Goal: Task Accomplishment & Management: Manage account settings

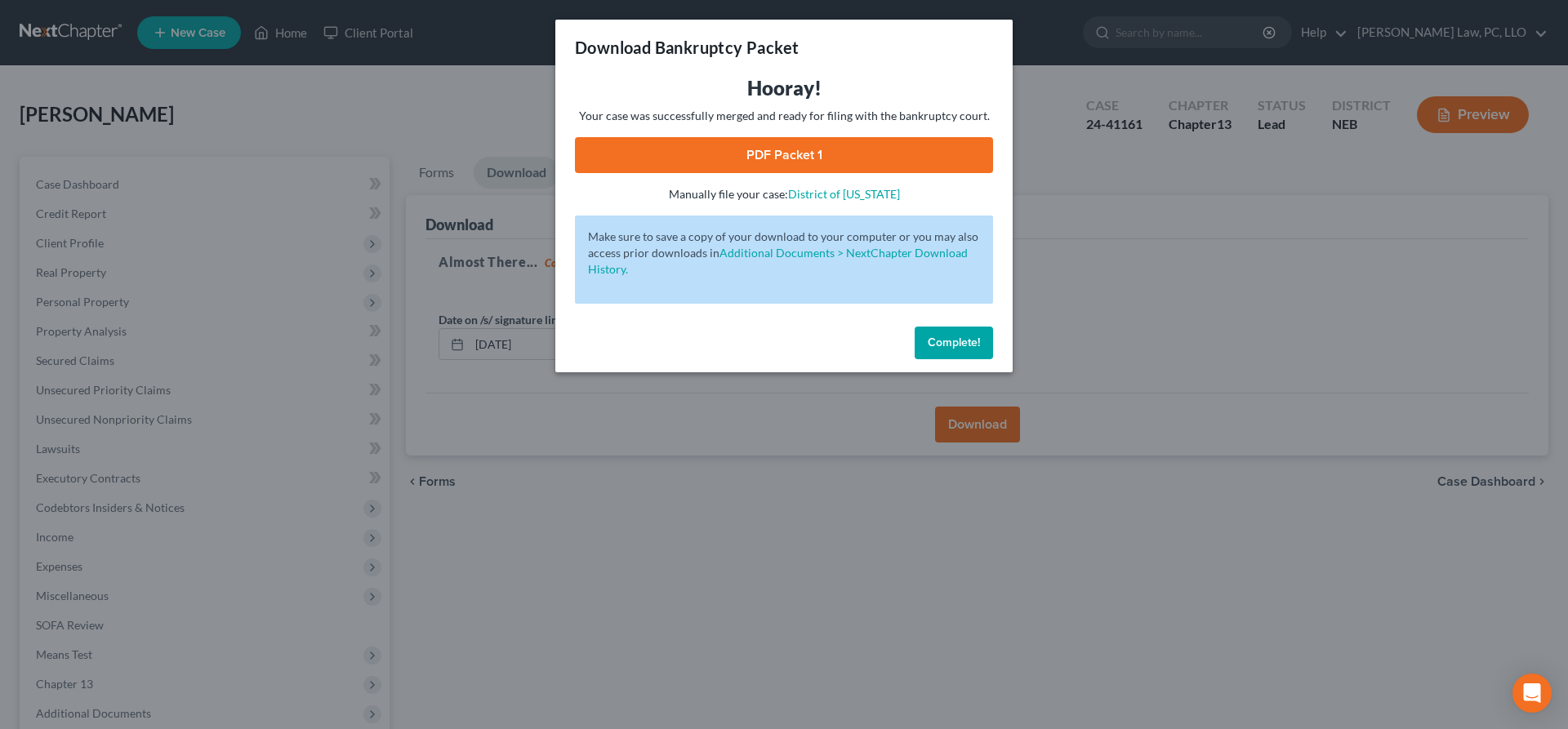
scroll to position [167, 0]
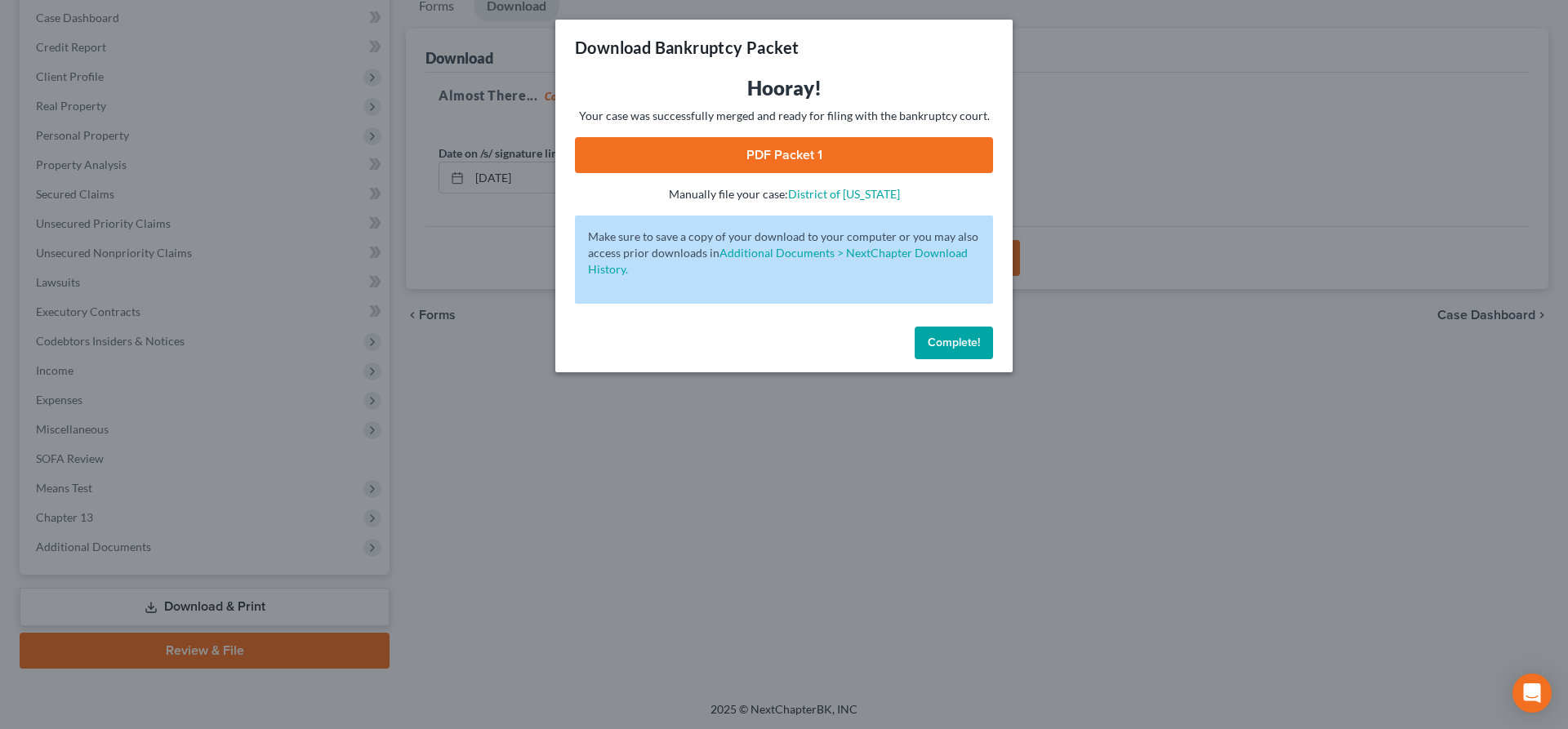
click at [940, 339] on span "Complete!" at bounding box center [953, 342] width 52 height 14
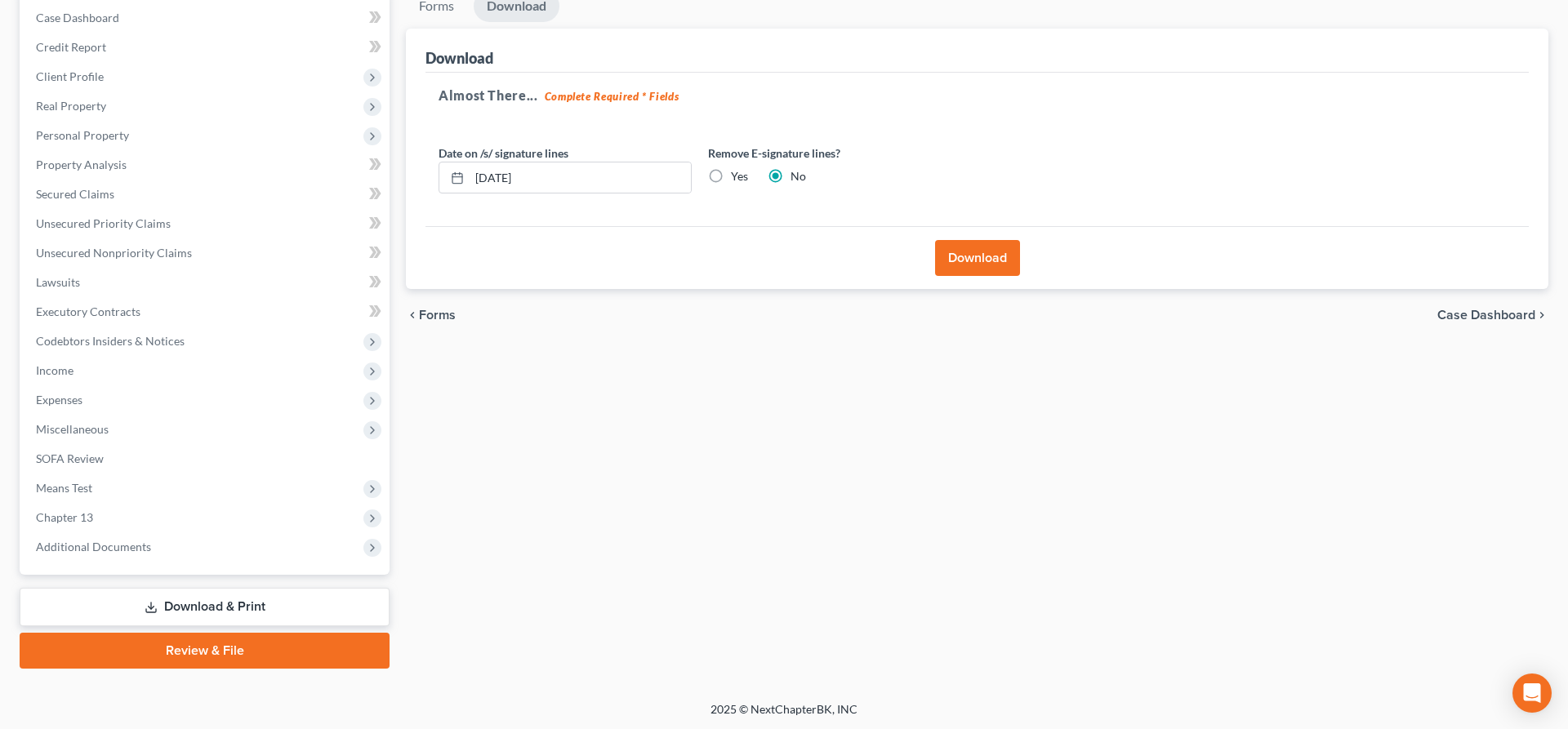
scroll to position [0, 0]
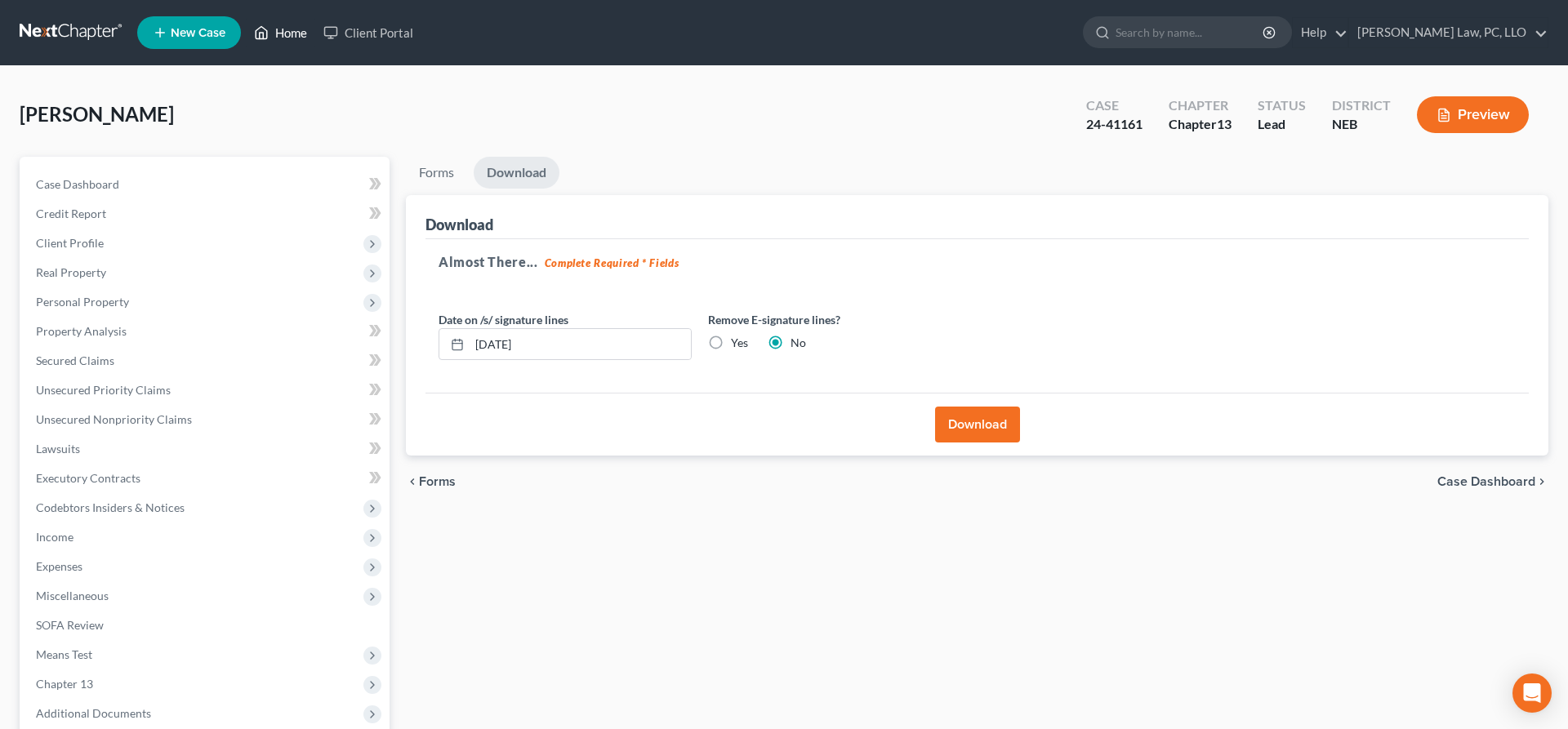
click at [277, 33] on link "Home" at bounding box center [280, 33] width 69 height 29
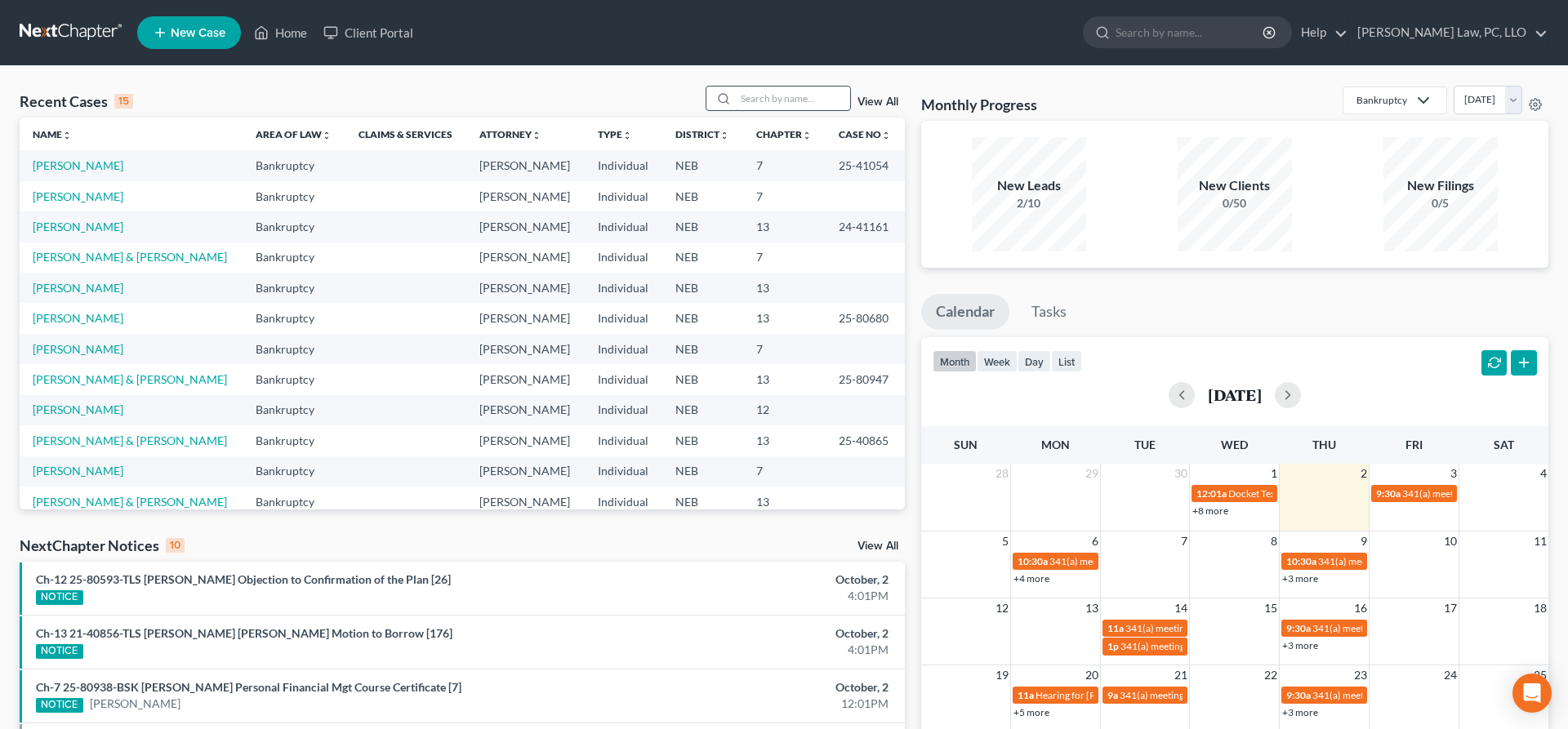
click at [768, 97] on input "search" at bounding box center [793, 98] width 114 height 24
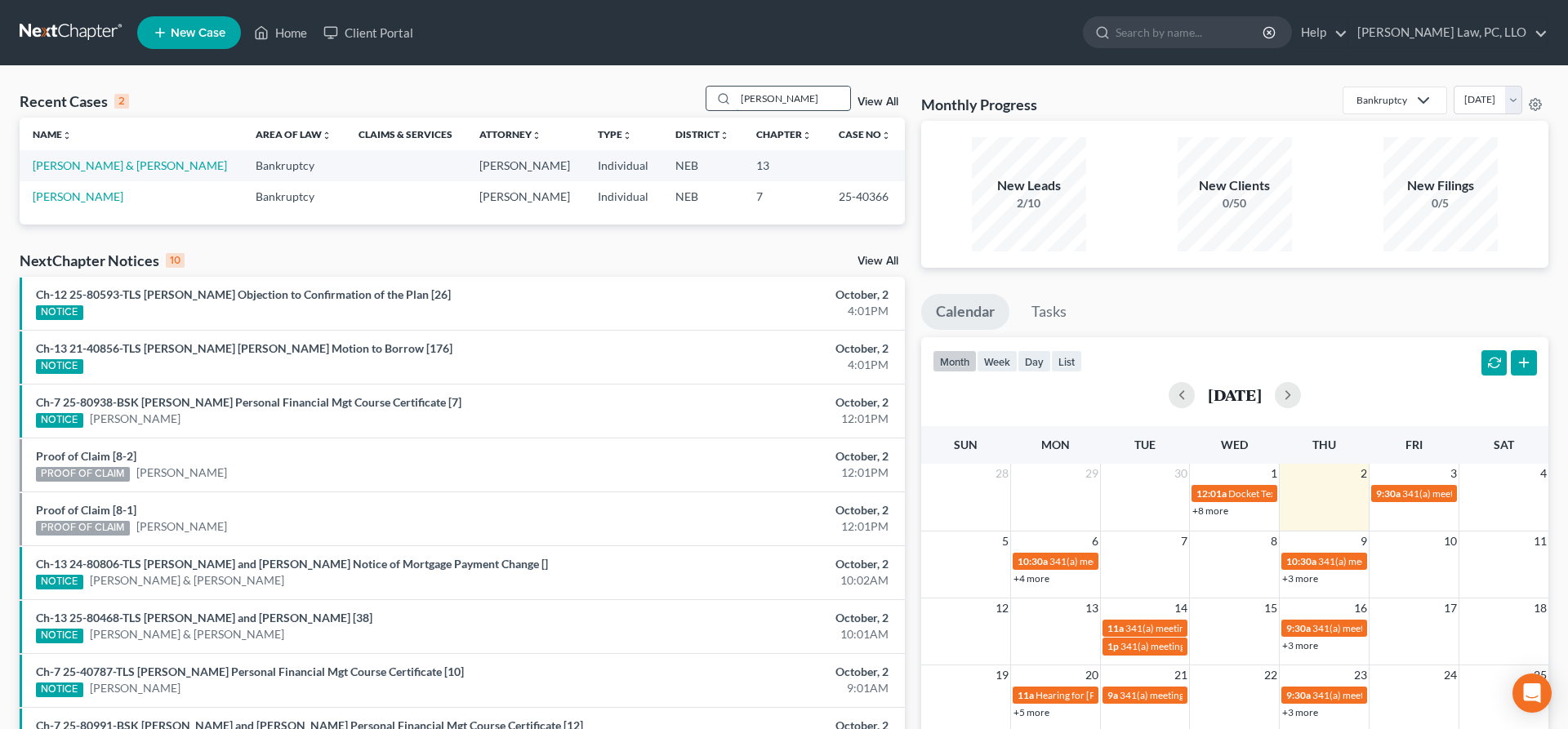
drag, startPoint x: 804, startPoint y: 104, endPoint x: 582, endPoint y: 97, distance: 222.1
click at [736, 97] on input "[PERSON_NAME]" at bounding box center [793, 98] width 114 height 24
type input "[PERSON_NAME]"
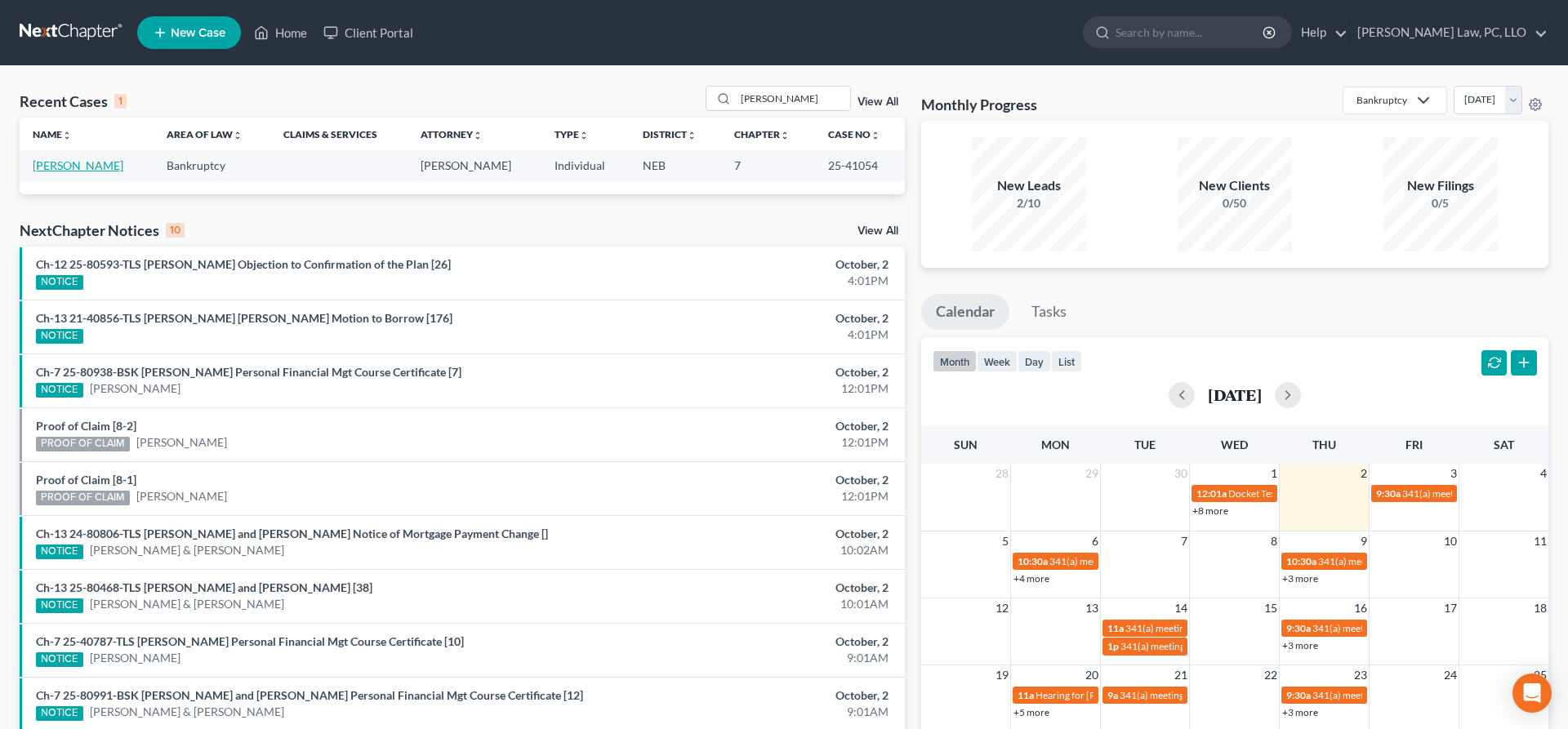
click at [70, 160] on link "[PERSON_NAME]" at bounding box center [77, 165] width 91 height 14
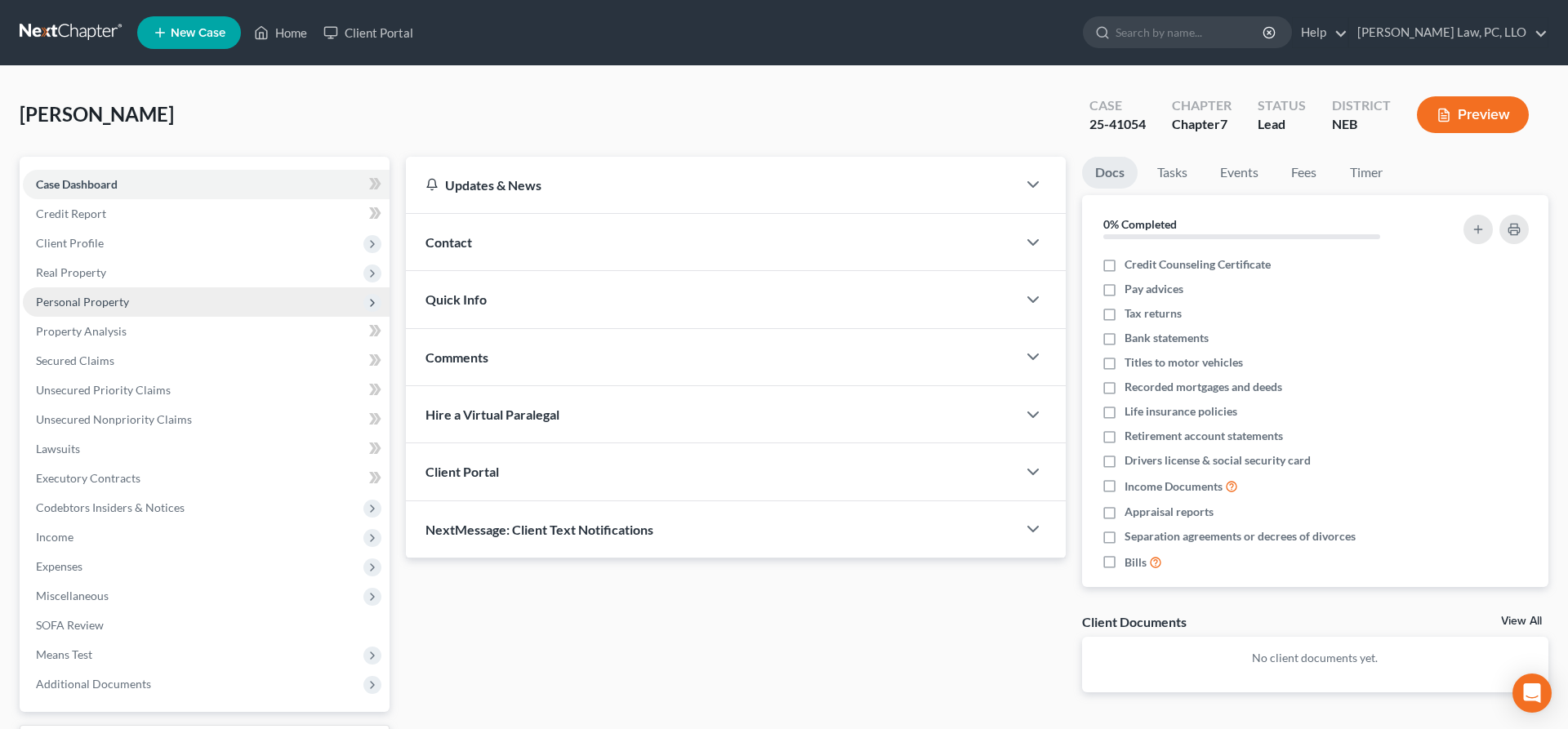
click at [134, 300] on span "Personal Property" at bounding box center [206, 302] width 366 height 29
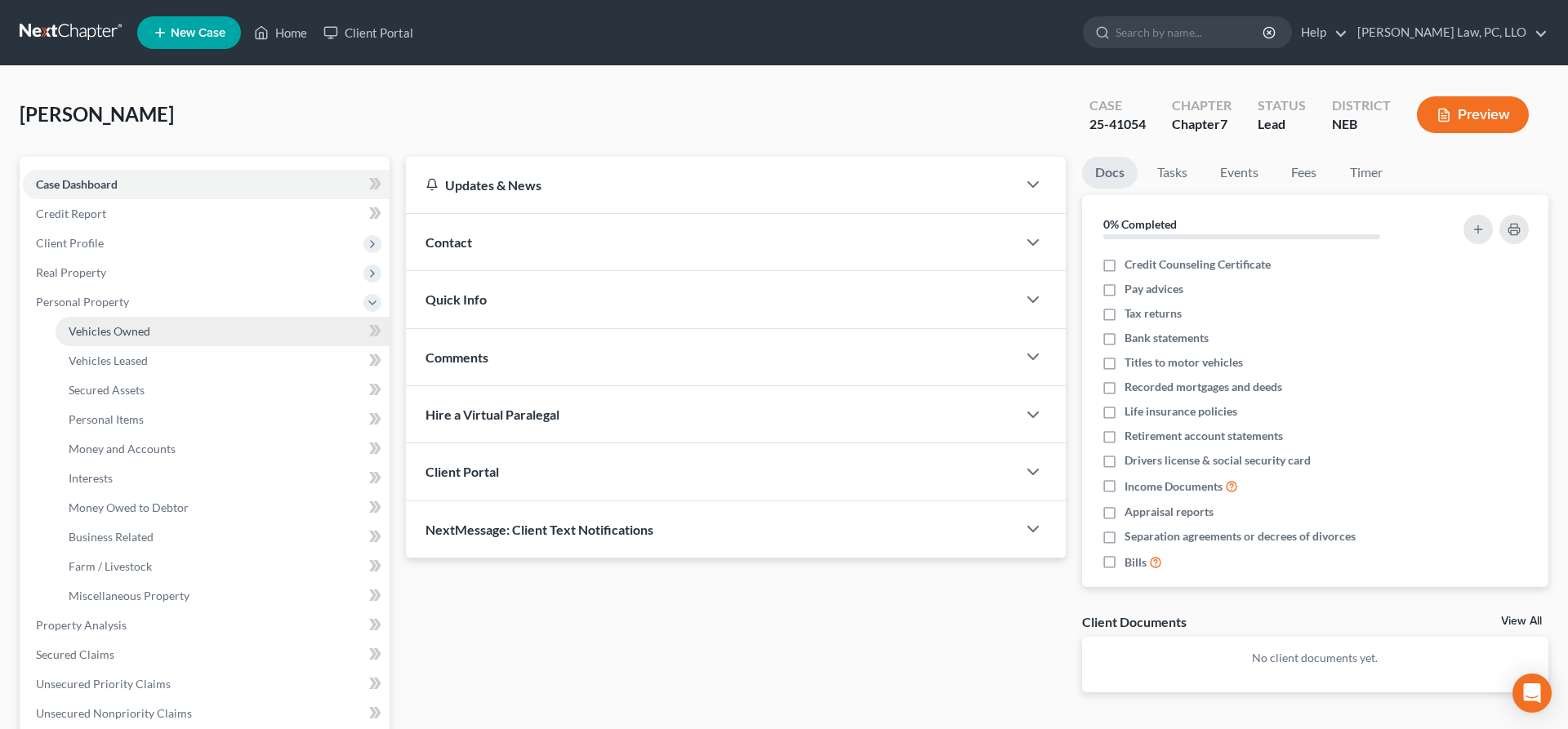
click at [148, 332] on span "Vehicles Owned" at bounding box center [110, 330] width 82 height 14
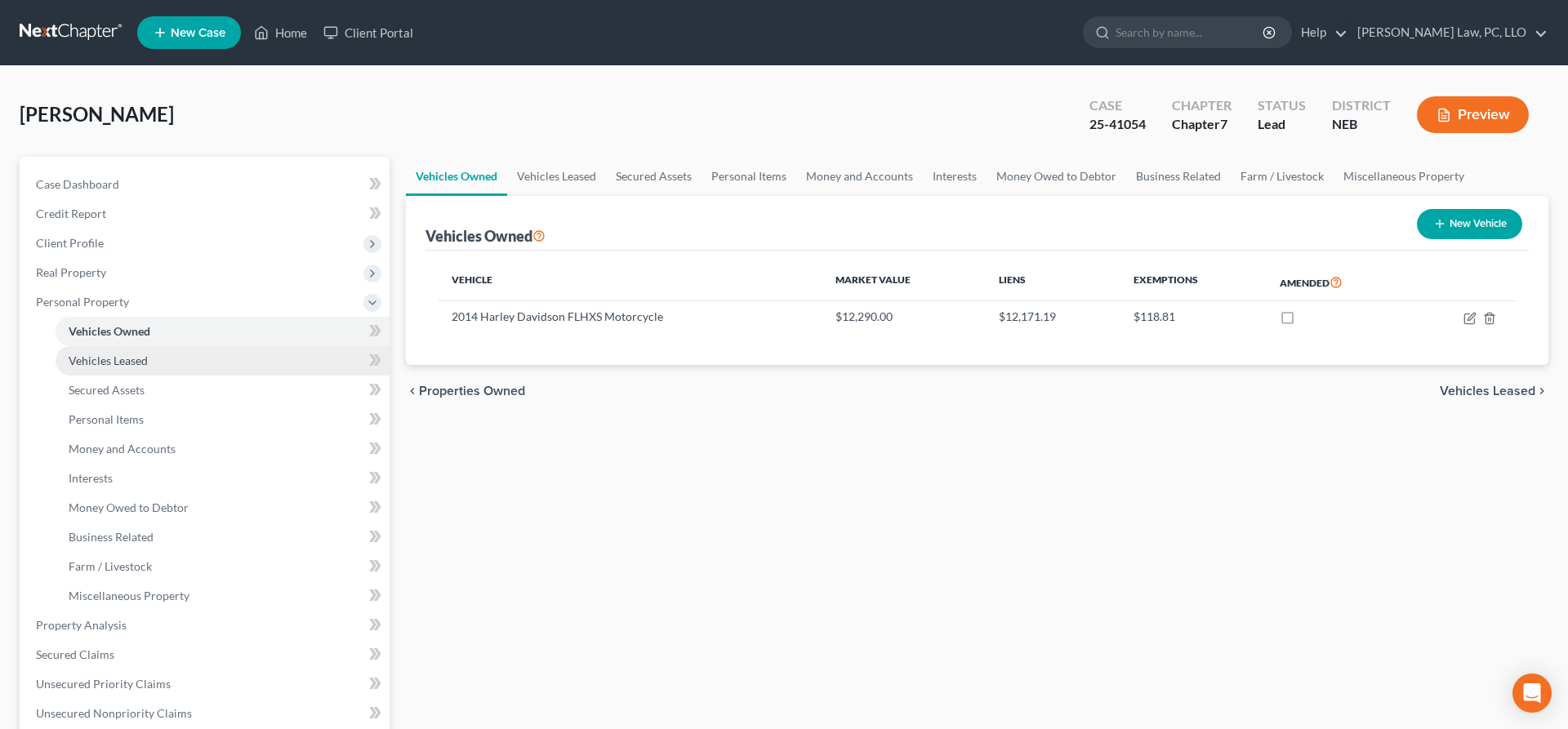
click at [161, 365] on link "Vehicles Leased" at bounding box center [222, 361] width 334 height 29
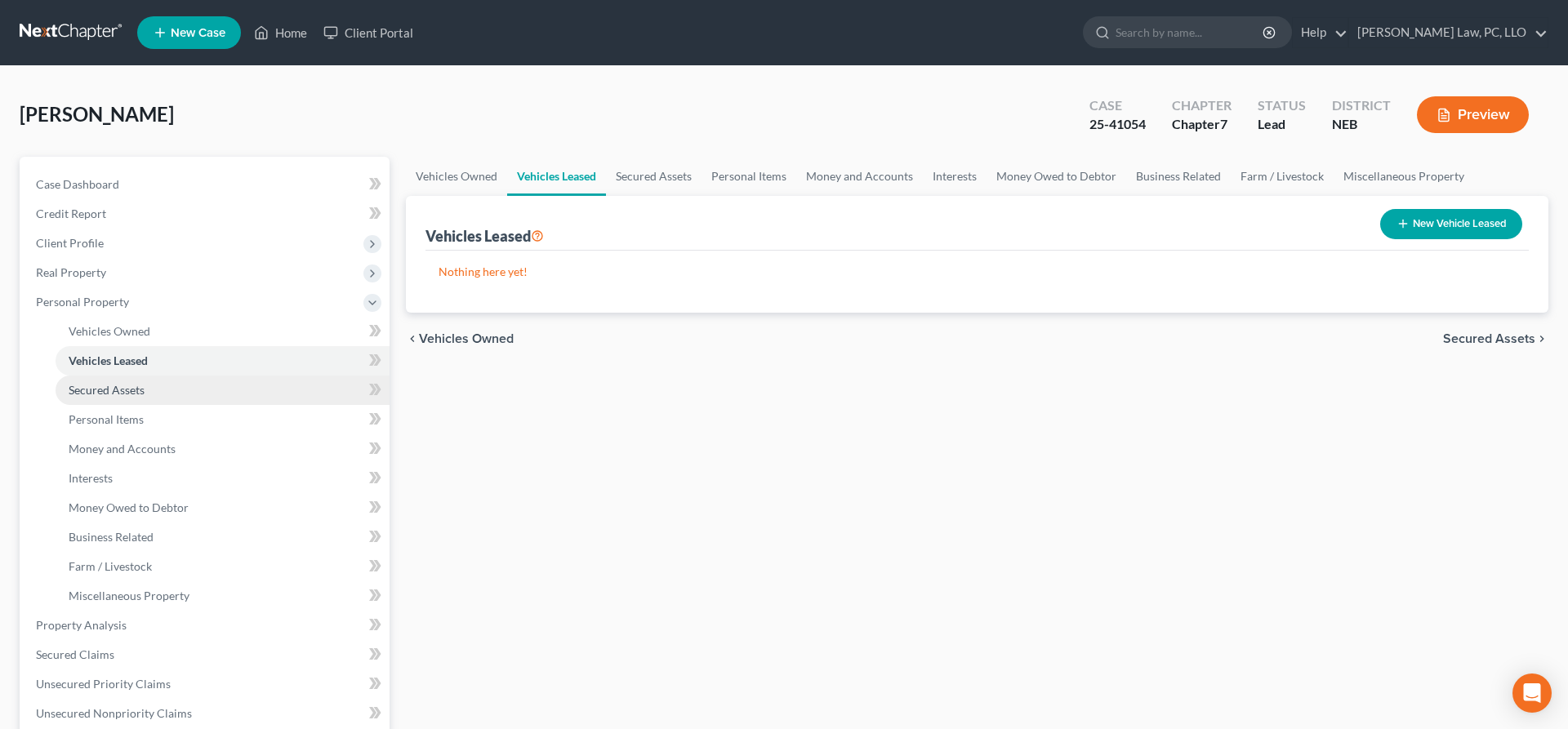
click at [156, 388] on link "Secured Assets" at bounding box center [222, 390] width 334 height 29
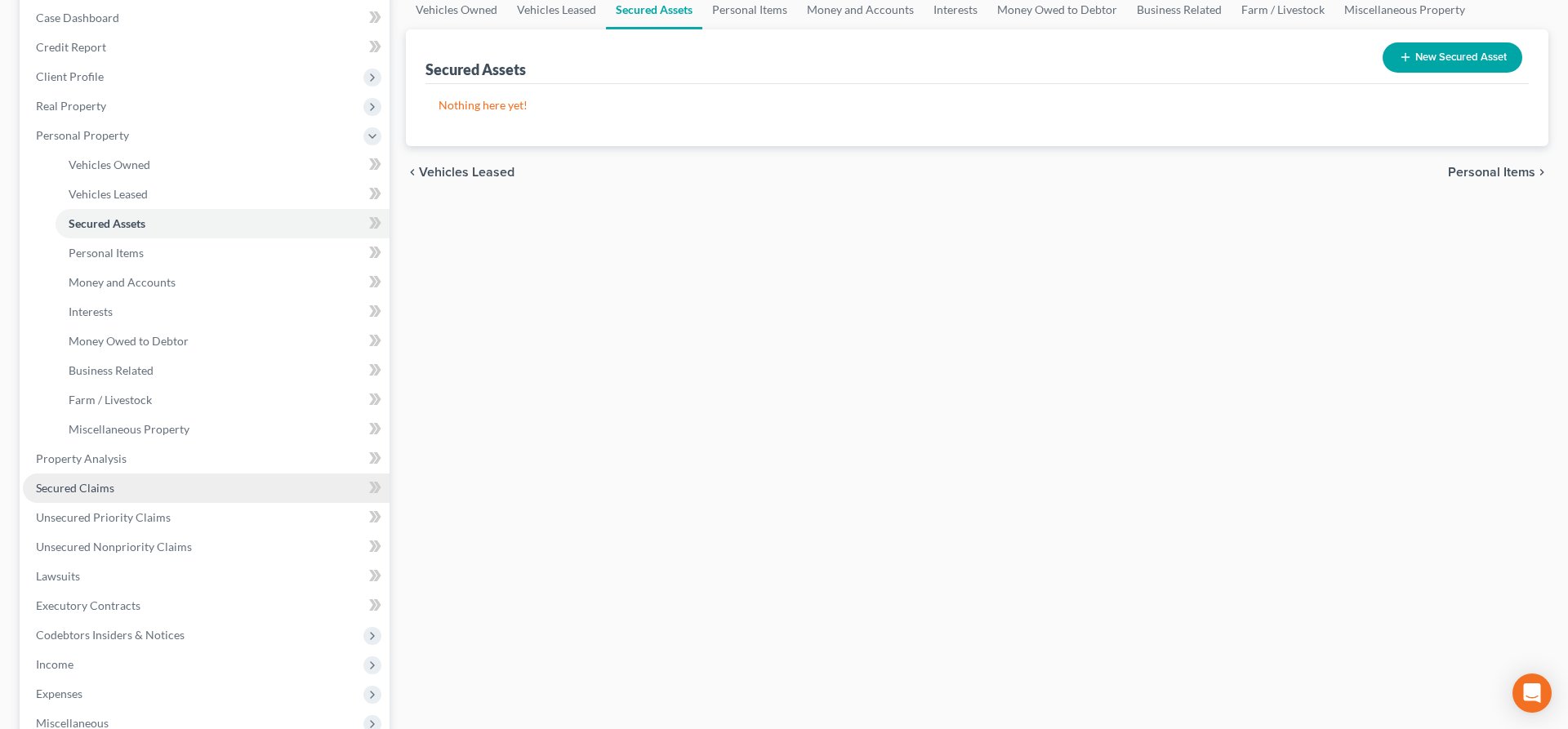
click at [134, 488] on link "Secured Claims" at bounding box center [206, 489] width 366 height 29
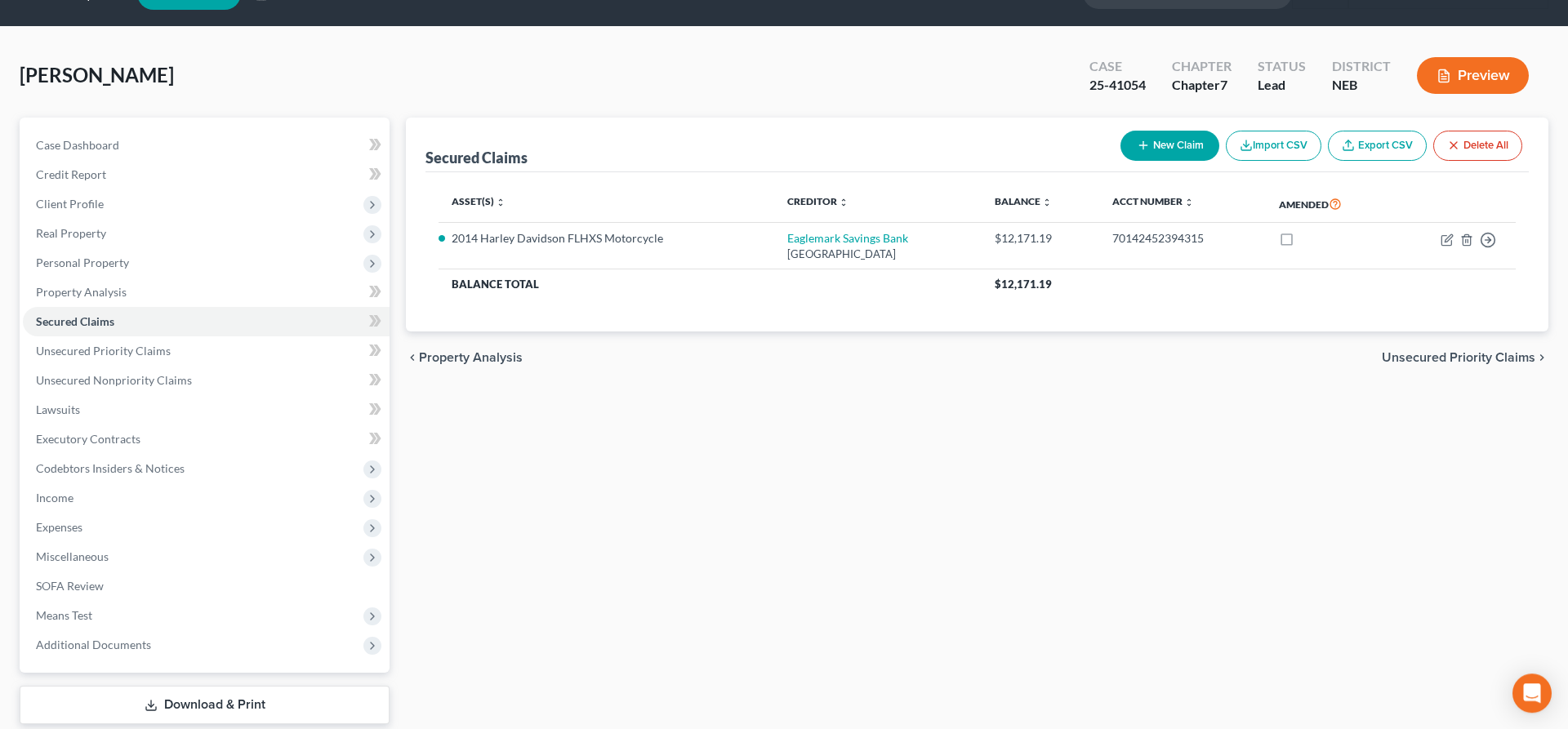
scroll to position [84, 0]
